Goal: Find specific page/section: Locate a particular part of the current website

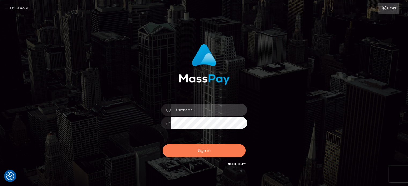
type input "petros.kidane"
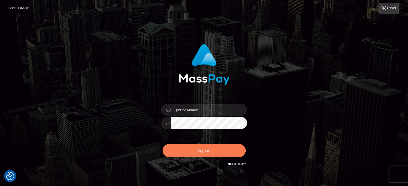
click at [199, 156] on button "Sign in" at bounding box center [204, 150] width 83 height 13
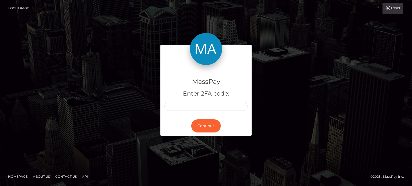
type input "4"
type input "9"
type input "6"
type input "8"
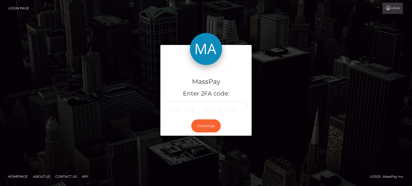
type input "0"
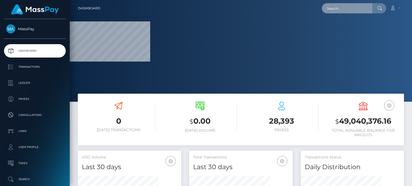
click at [335, 8] on input "text" at bounding box center [347, 8] width 50 height 10
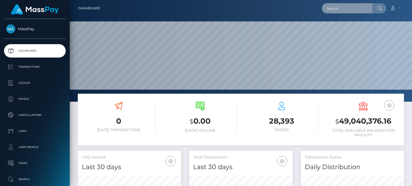
paste input "lunajiggles@gmail.com"
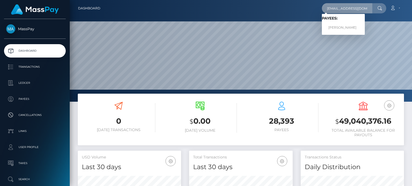
type input "lunajiggles@gmail.com"
click at [344, 24] on link "SYREETA TALITHA OSBORNE" at bounding box center [343, 28] width 43 height 10
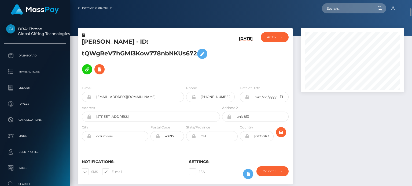
scroll to position [64, 103]
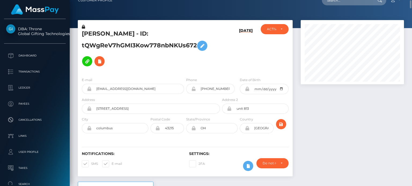
drag, startPoint x: 411, startPoint y: 5, endPoint x: 411, endPoint y: 8, distance: 3.0
click at [411, 8] on nav "Customer Profile Loading... Loading... Account" at bounding box center [241, 0] width 342 height 17
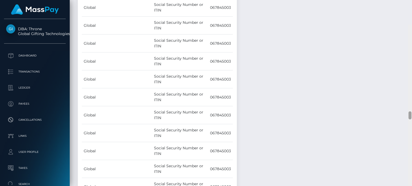
scroll to position [2014, 0]
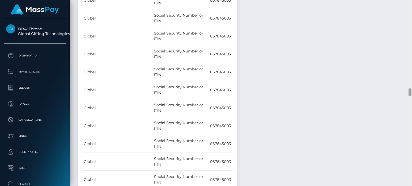
drag, startPoint x: 411, startPoint y: 7, endPoint x: 404, endPoint y: 91, distance: 84.0
click at [404, 91] on div "Customer Profile Loading... Loading..." at bounding box center [241, 93] width 342 height 186
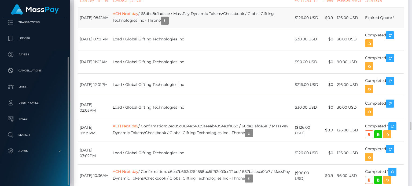
scroll to position [64, 103]
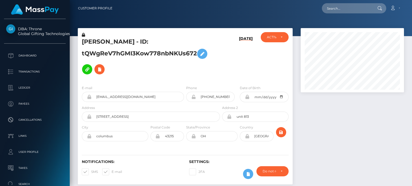
scroll to position [64, 103]
click at [409, 19] on div at bounding box center [241, 18] width 342 height 36
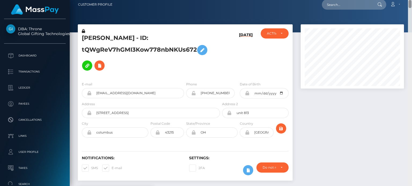
scroll to position [0, 0]
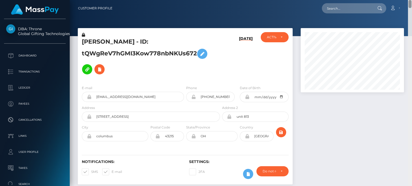
drag, startPoint x: 410, startPoint y: 123, endPoint x: 412, endPoint y: 2, distance: 121.0
click at [412, 2] on div "Customer Profile Loading... Loading..." at bounding box center [241, 93] width 342 height 186
click at [100, 43] on h5 "SYREETA TALITHA OSBORNE - ID: tQWgReV7hGMI3Kow778nbNKUs672" at bounding box center [149, 57] width 135 height 39
copy h5 "SYREETA"
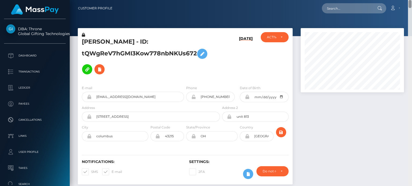
scroll to position [187, 0]
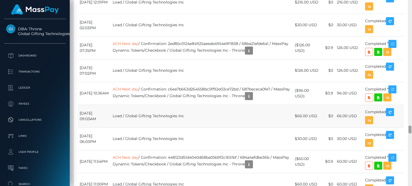
scroll to position [2860, 0]
drag, startPoint x: 410, startPoint y: 11, endPoint x: 402, endPoint y: 129, distance: 118.1
click at [402, 129] on div "Customer Profile Loading... Loading..." at bounding box center [241, 93] width 342 height 186
click at [252, 54] on icon "button" at bounding box center [249, 50] width 6 height 7
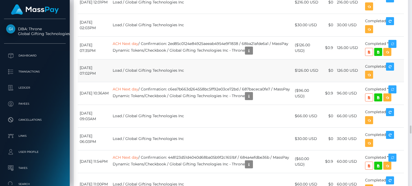
click at [220, 82] on td "Load / Global Gifting Technologies Inc" at bounding box center [202, 70] width 182 height 23
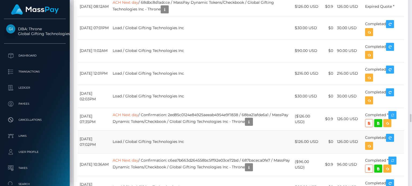
scroll to position [2781, 0]
